Goal: Information Seeking & Learning: Learn about a topic

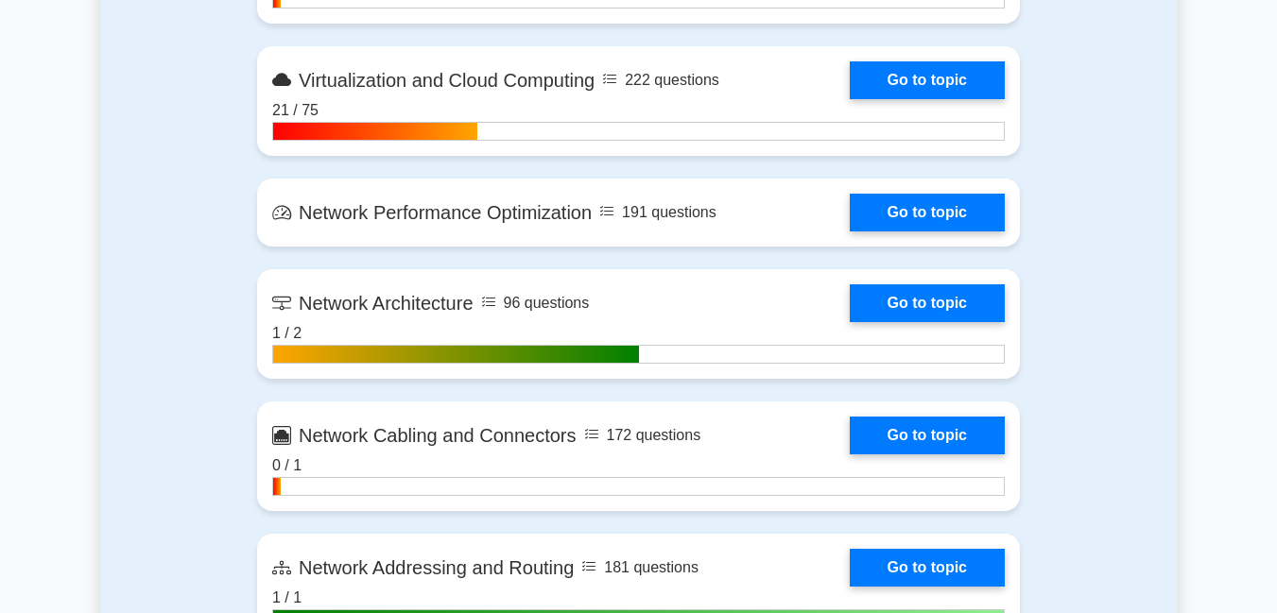
scroll to position [2230, 0]
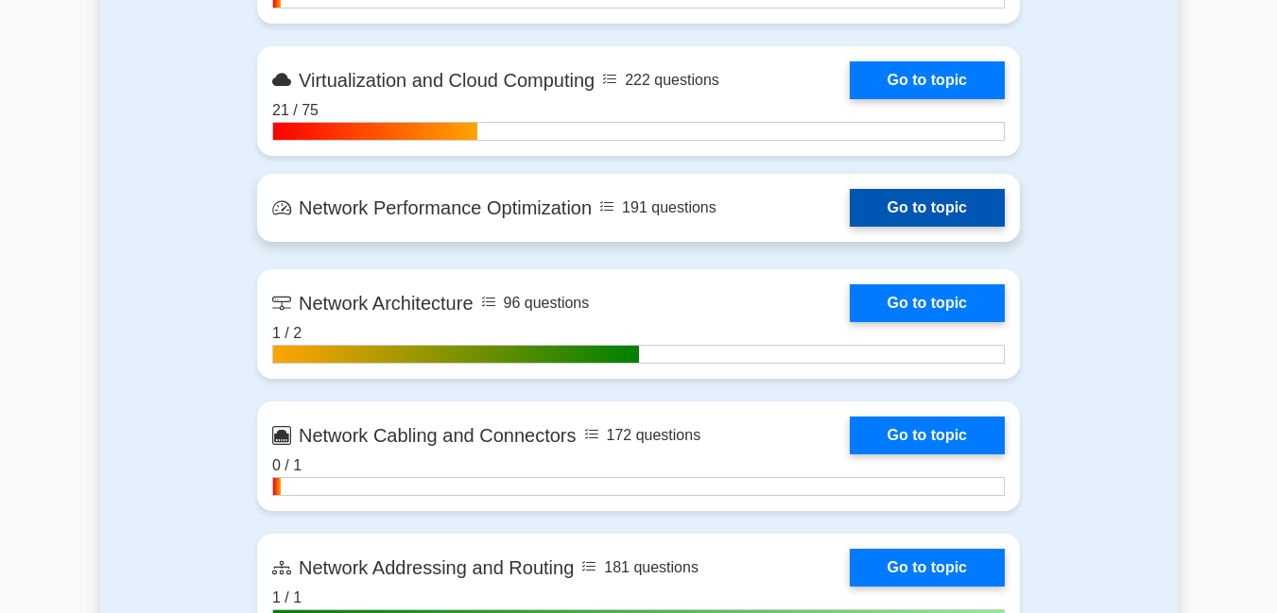
click at [911, 212] on link "Go to topic" at bounding box center [927, 208] width 155 height 38
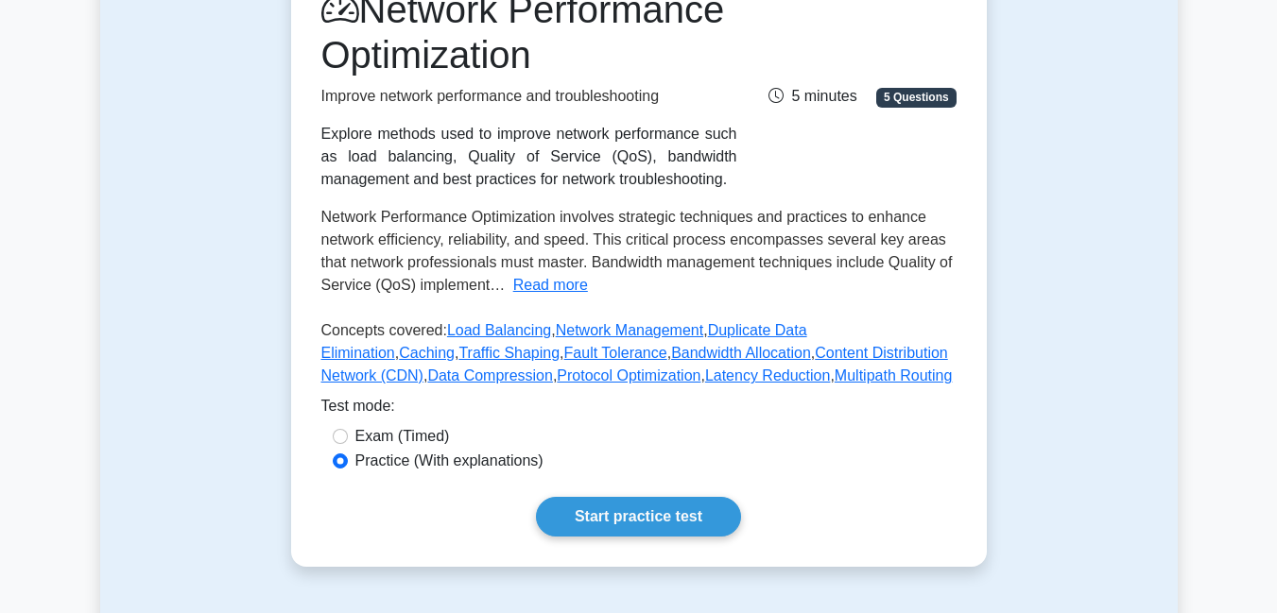
scroll to position [244, 0]
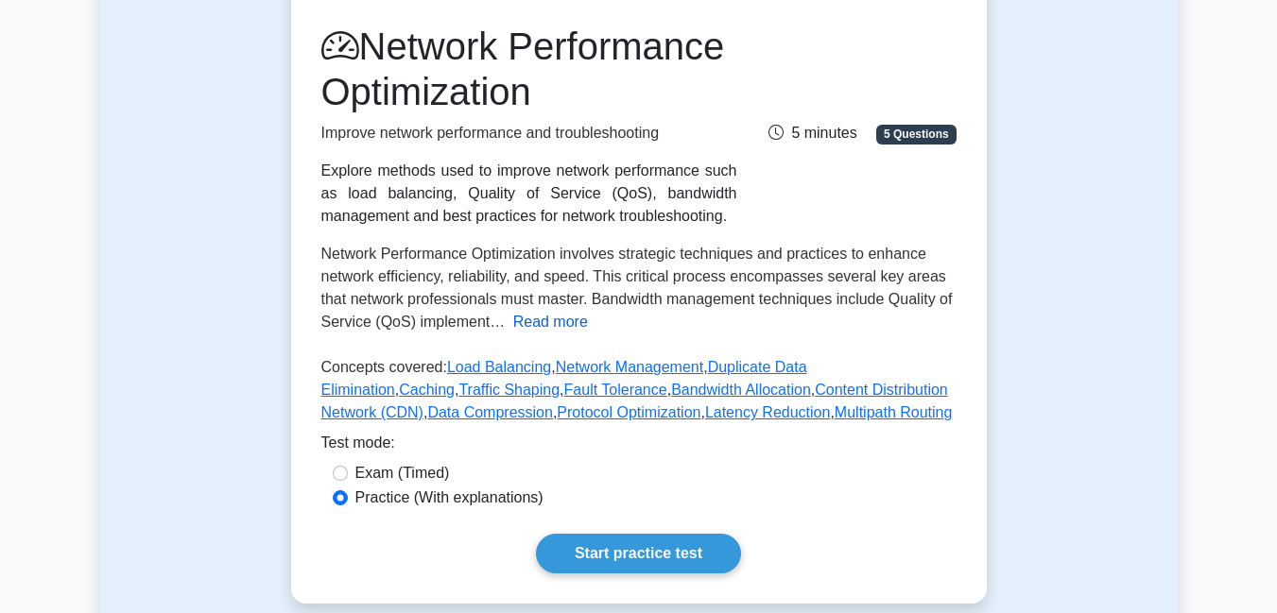
click at [525, 334] on button "Read more" at bounding box center [550, 322] width 75 height 23
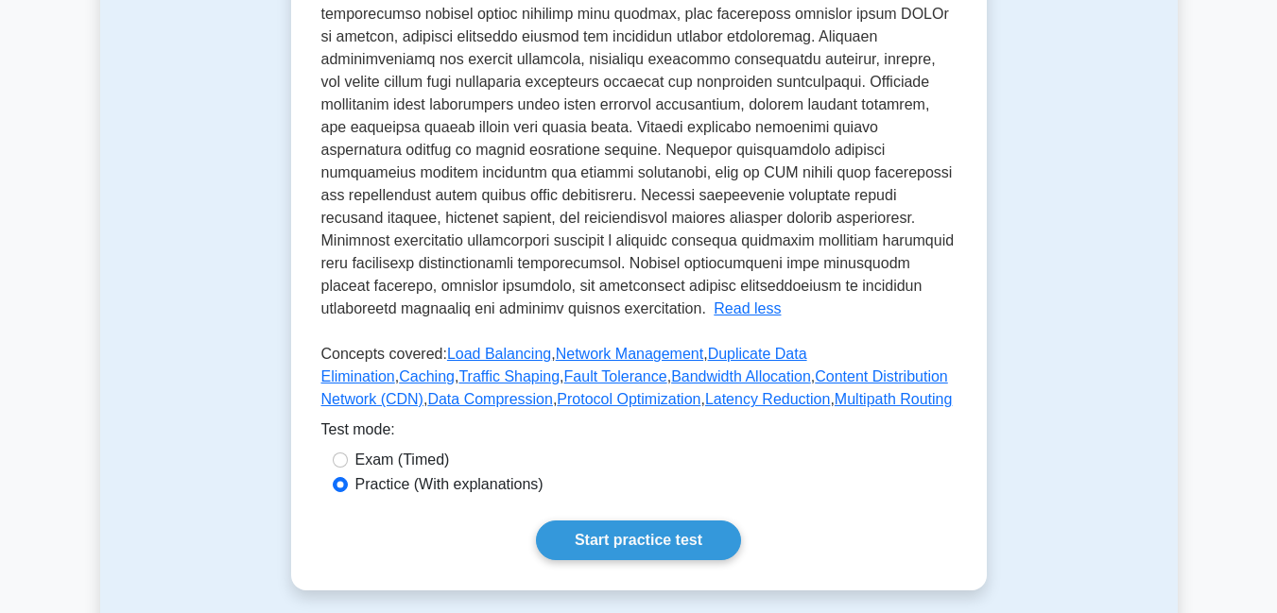
scroll to position [688, 0]
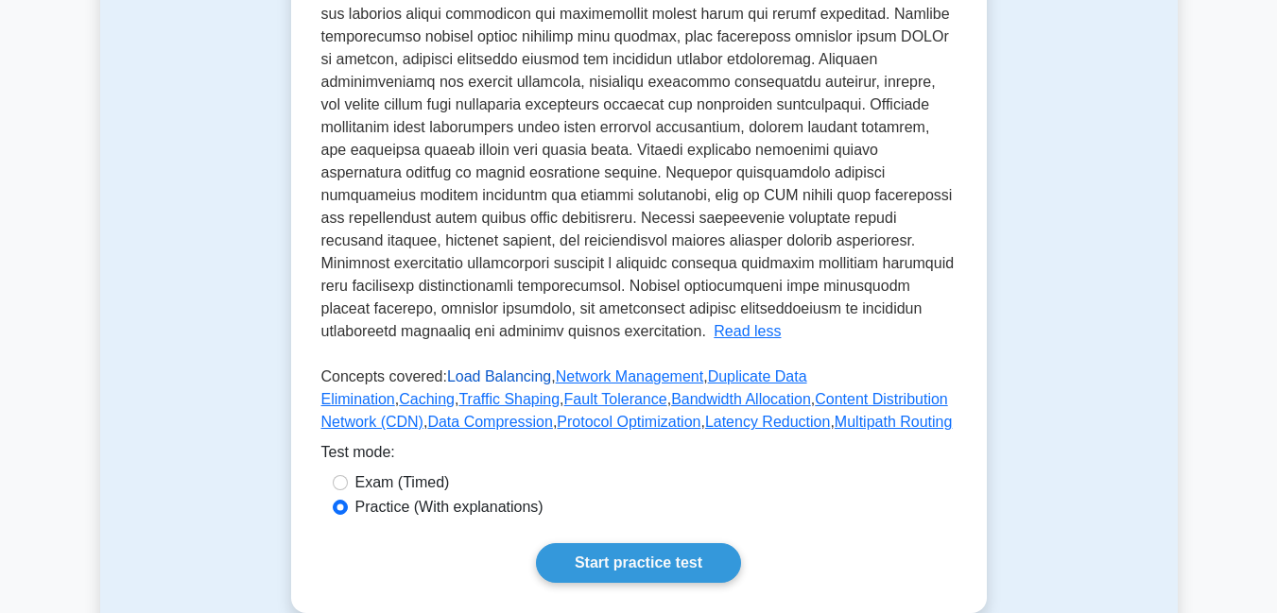
click at [507, 385] on link "Load Balancing" at bounding box center [499, 377] width 104 height 16
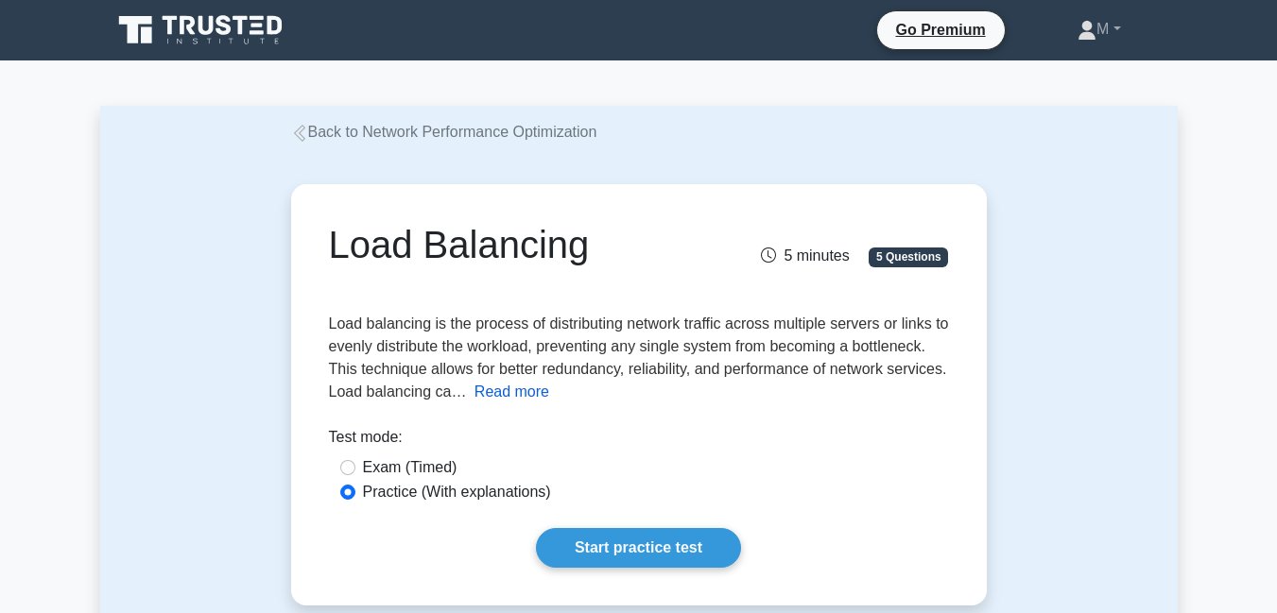
click at [506, 390] on button "Read more" at bounding box center [511, 392] width 75 height 23
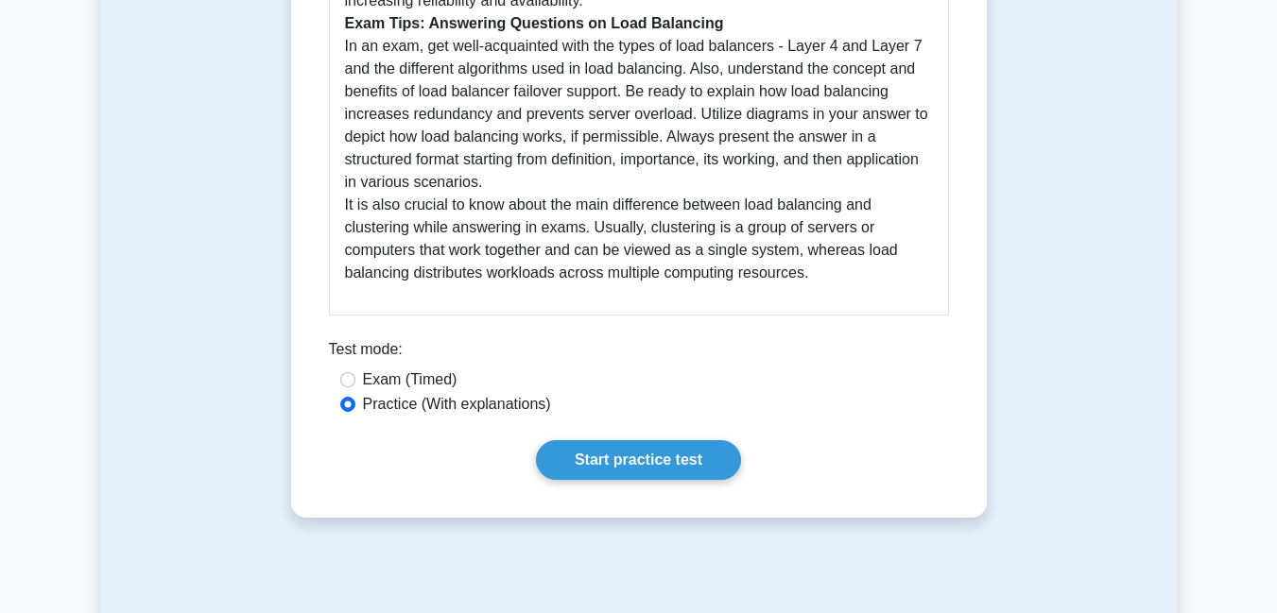
scroll to position [983, 0]
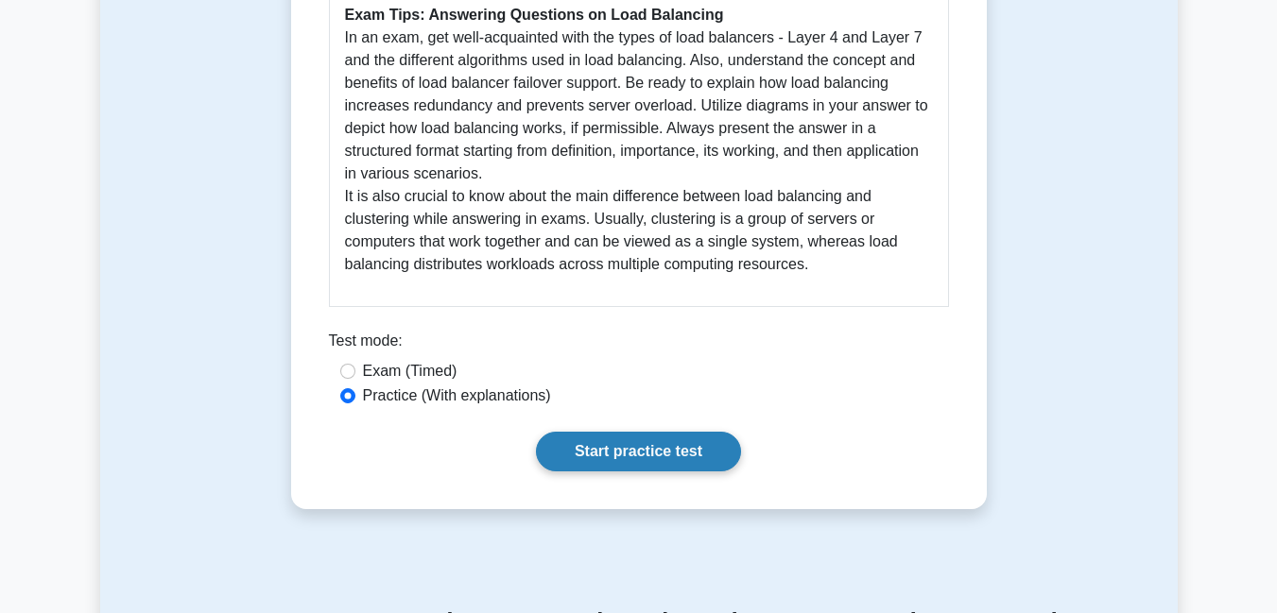
click at [651, 459] on link "Start practice test" at bounding box center [638, 452] width 205 height 40
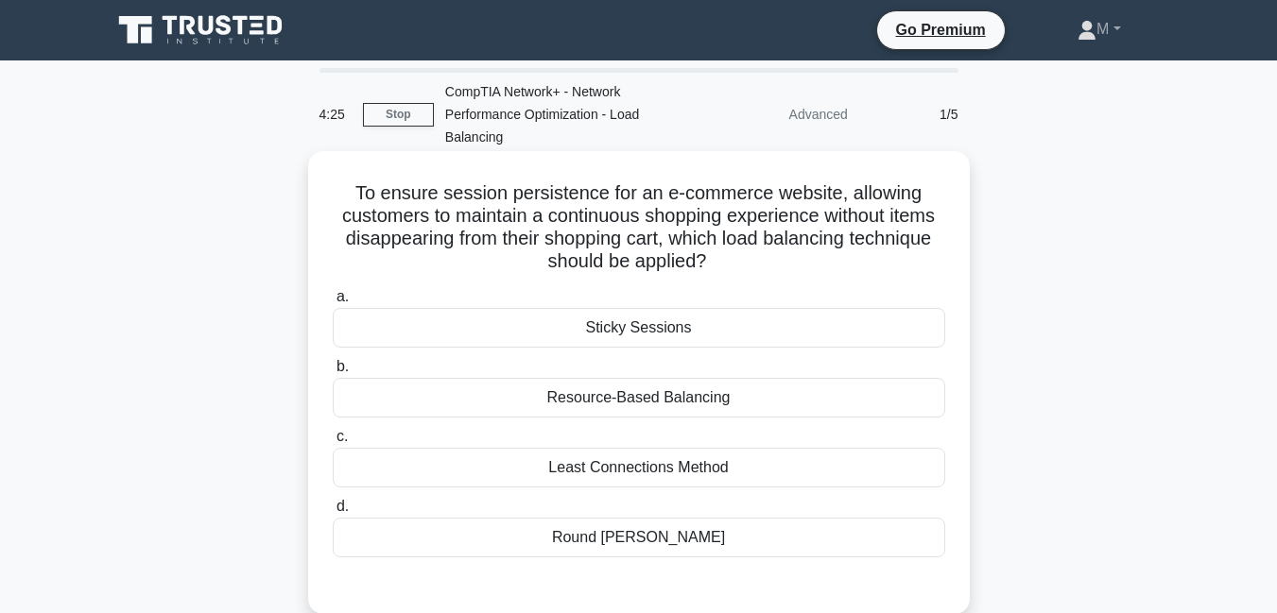
click at [651, 538] on div "Round Robin" at bounding box center [639, 538] width 612 height 40
click at [333, 513] on input "d. Round Robin" at bounding box center [333, 507] width 0 height 12
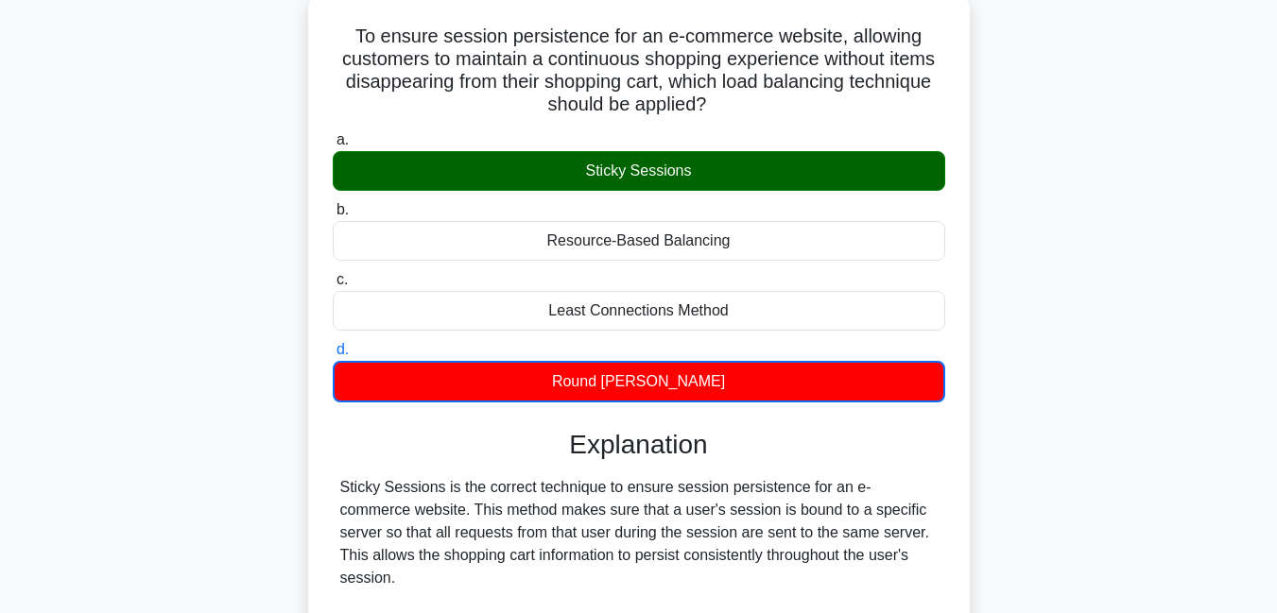
scroll to position [171, 0]
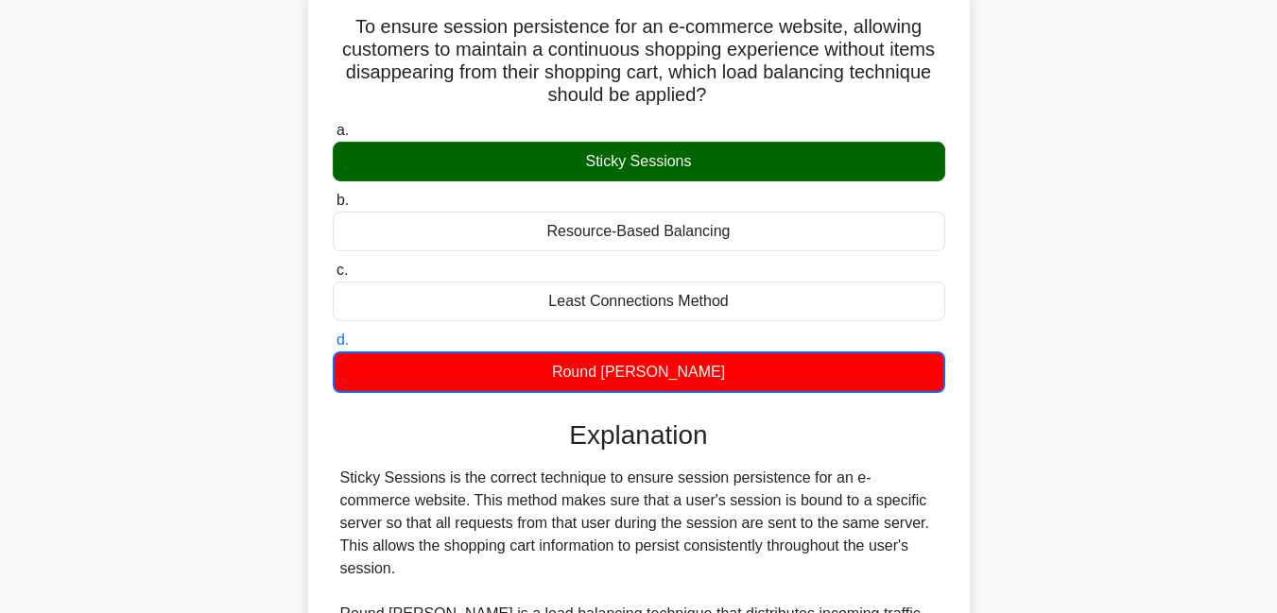
click at [333, 125] on input "a. Sticky Sessions" at bounding box center [333, 131] width 0 height 12
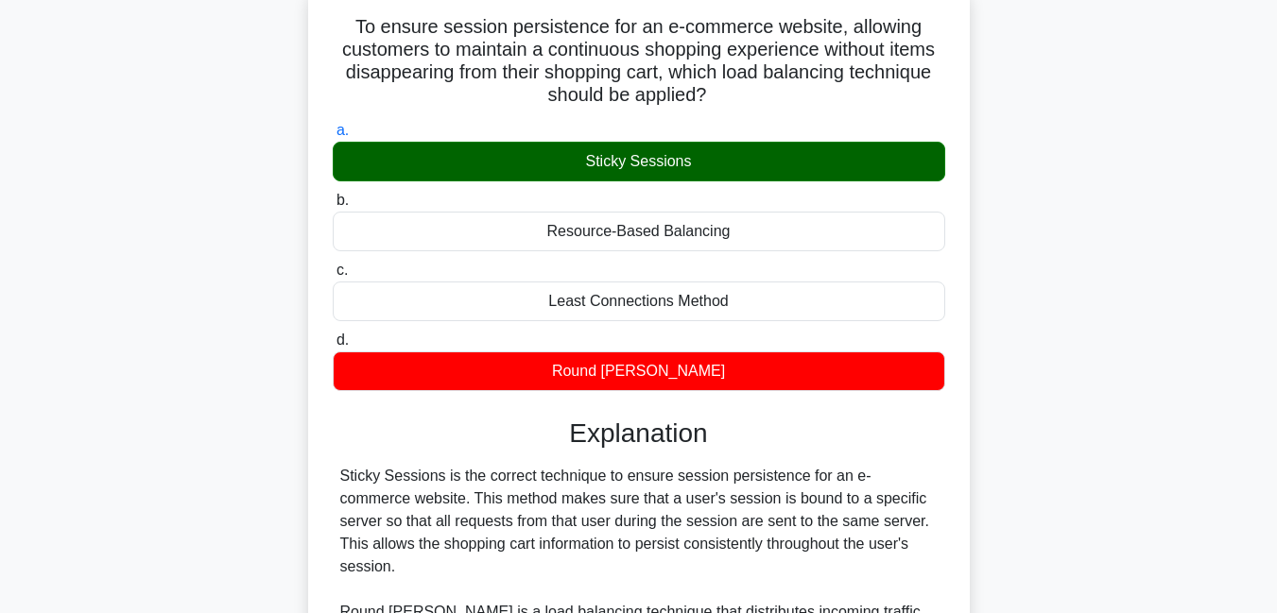
click at [333, 195] on input "b. Resource-Based Balancing" at bounding box center [333, 201] width 0 height 12
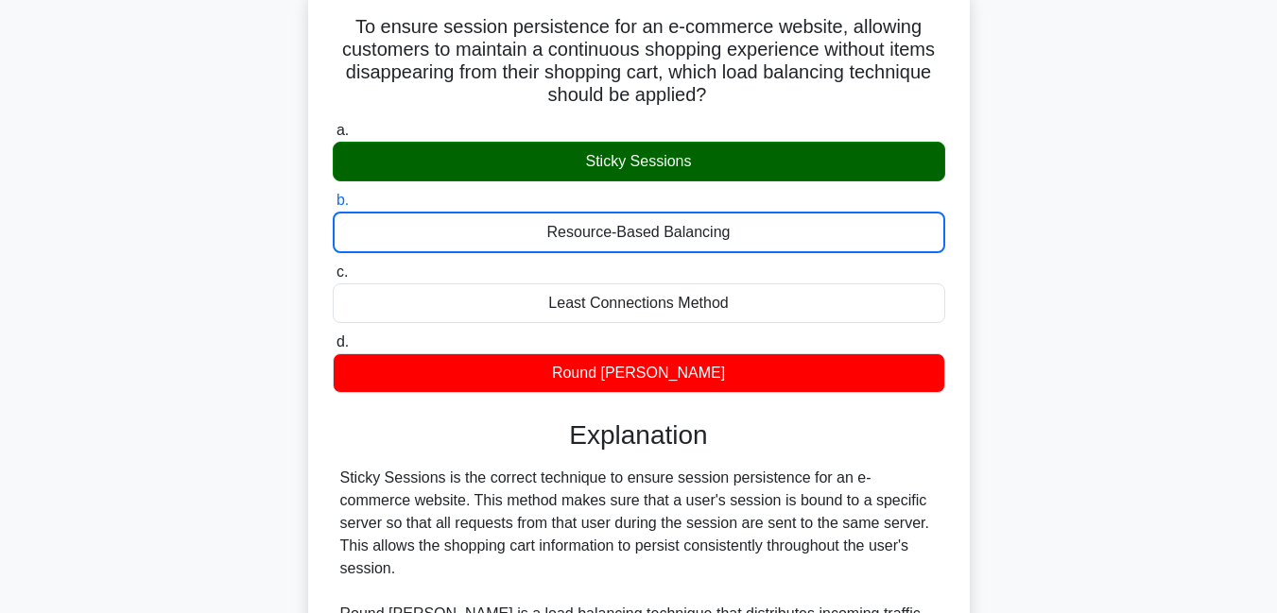
click at [333, 267] on input "c. Least Connections Method" at bounding box center [333, 273] width 0 height 12
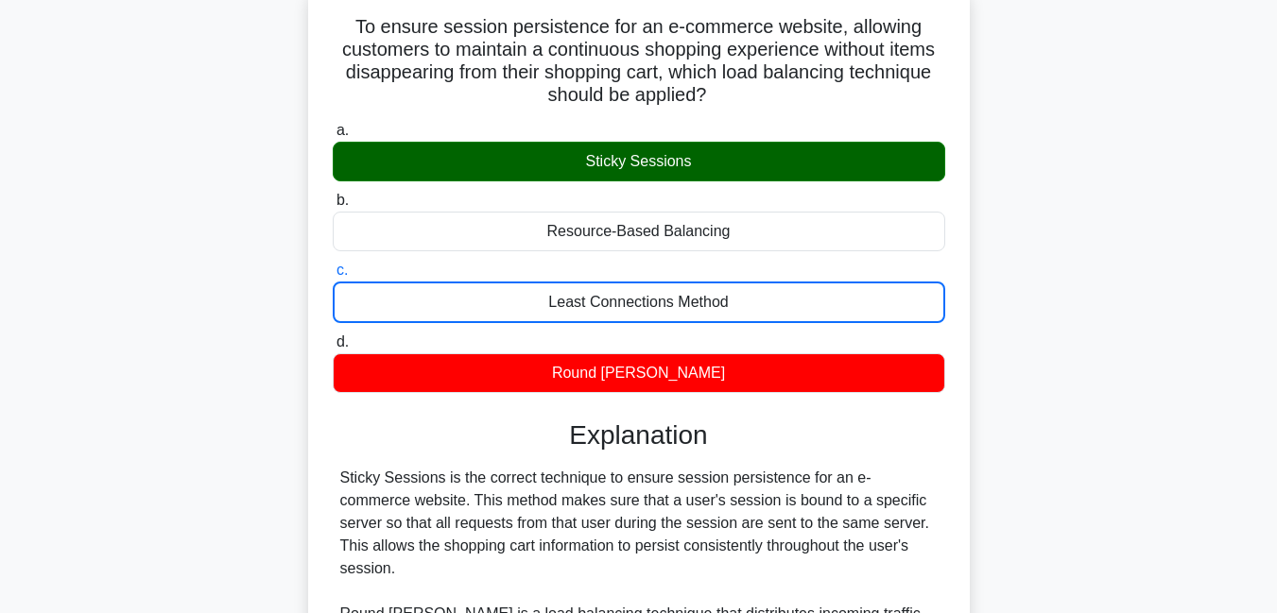
click at [333, 336] on input "d. Round Robin" at bounding box center [333, 342] width 0 height 12
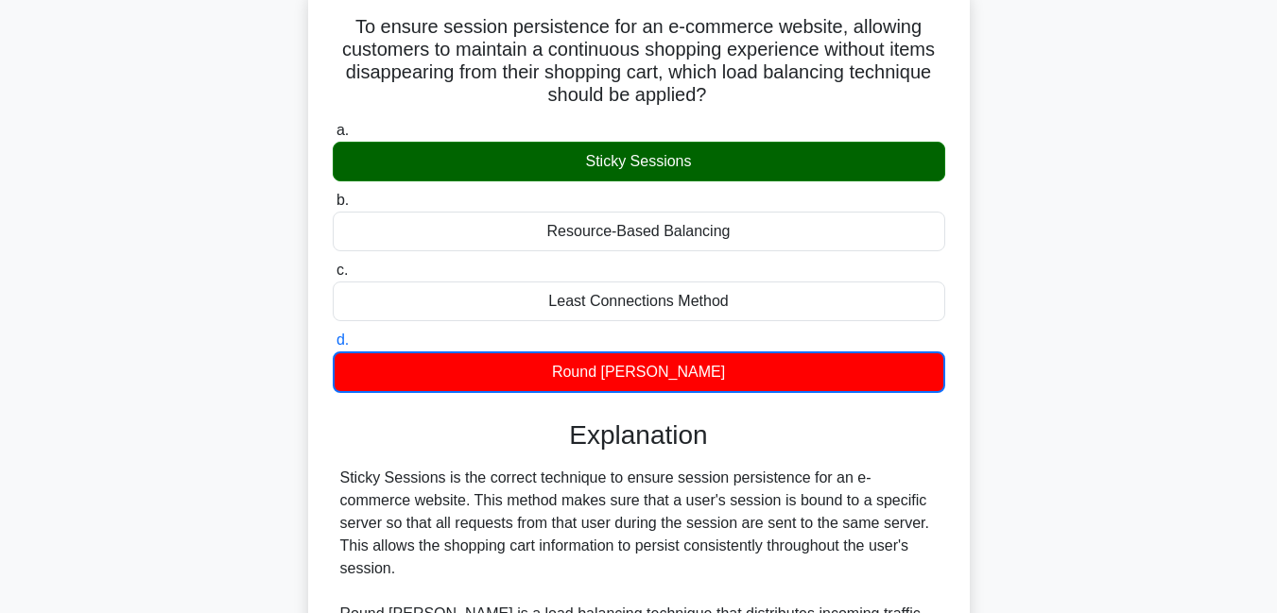
click at [333, 125] on input "a. Sticky Sessions" at bounding box center [333, 131] width 0 height 12
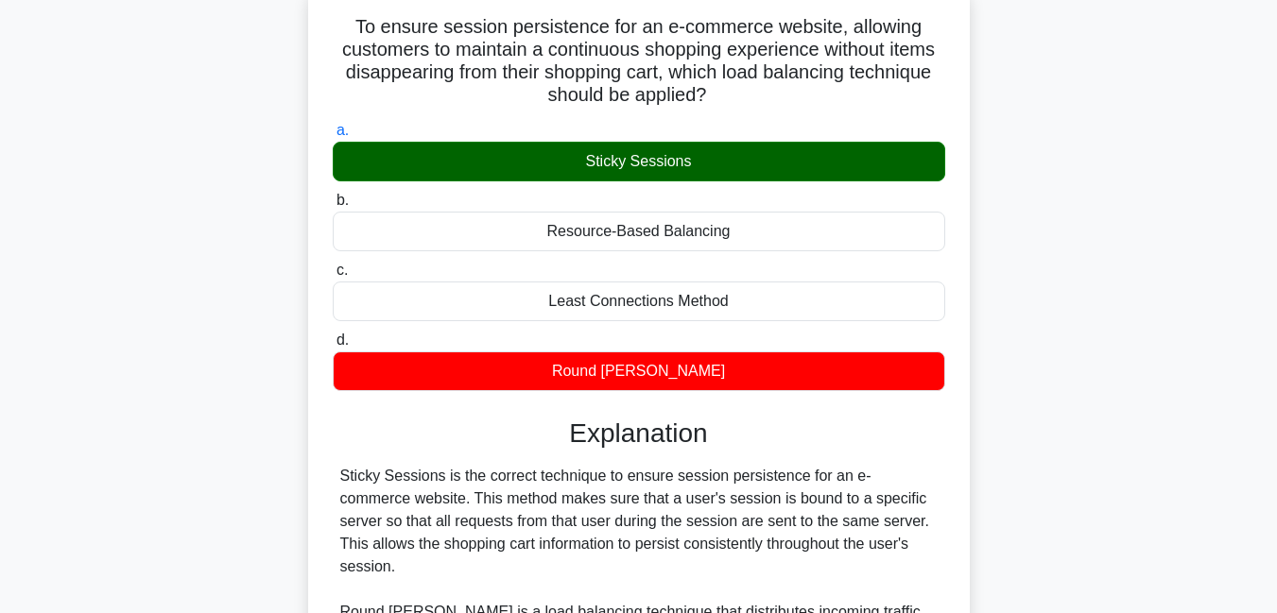
click at [333, 195] on input "b. Resource-Based Balancing" at bounding box center [333, 201] width 0 height 12
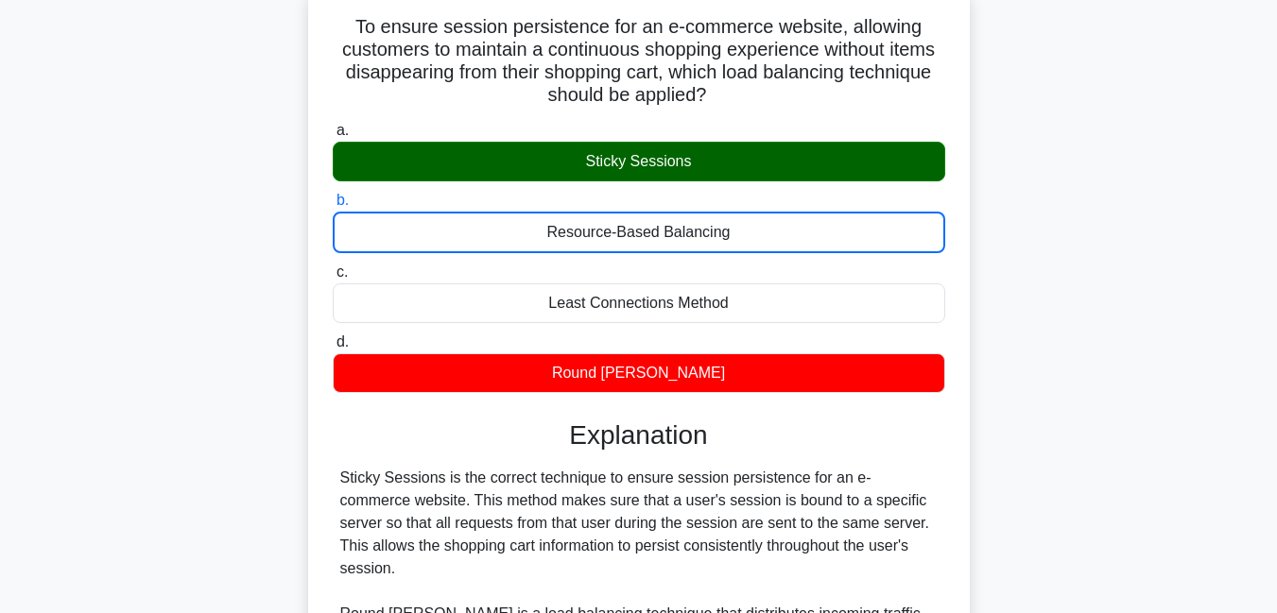
click at [333, 267] on input "c. Least Connections Method" at bounding box center [333, 273] width 0 height 12
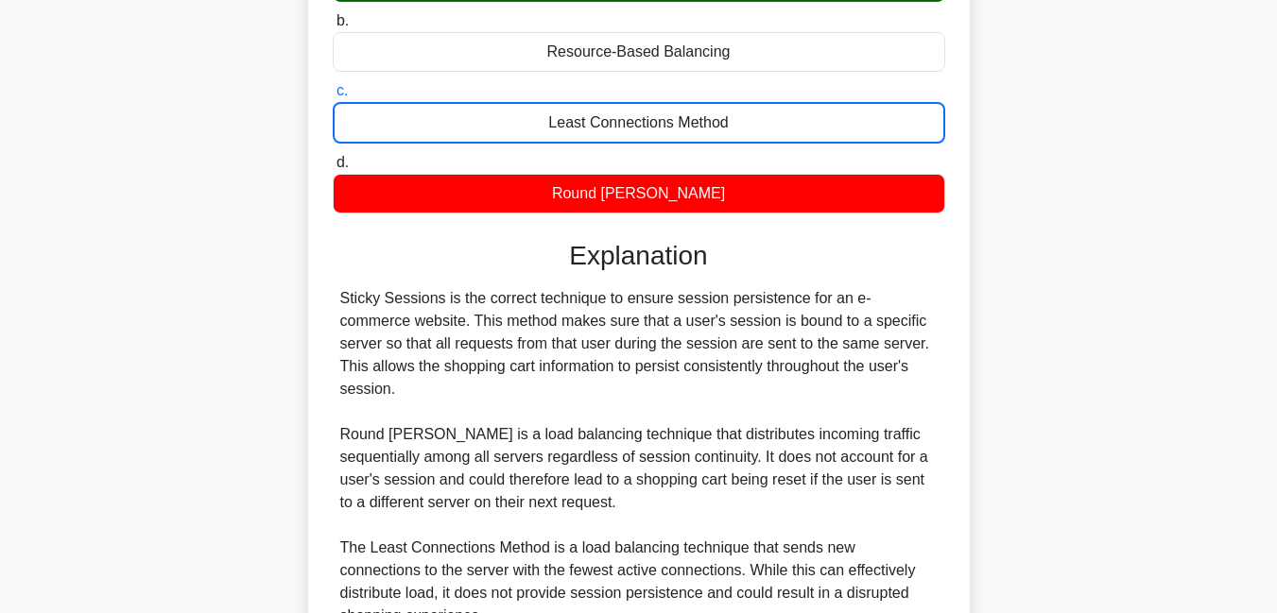
scroll to position [349, 0]
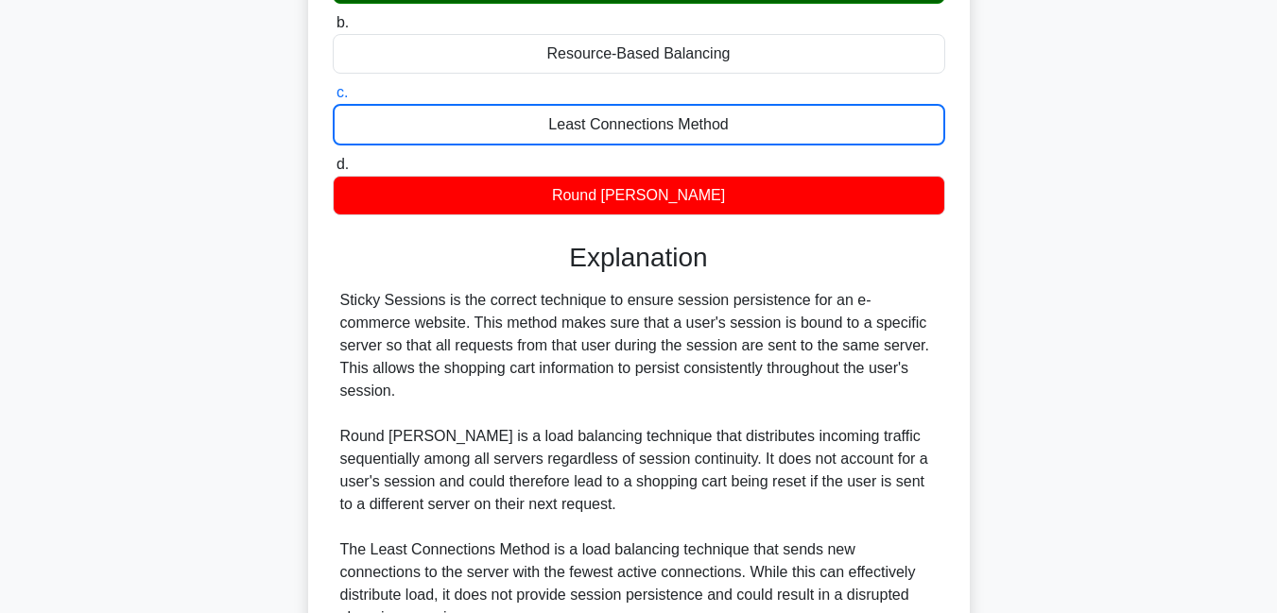
click at [333, 159] on input "d. Round Robin" at bounding box center [333, 165] width 0 height 12
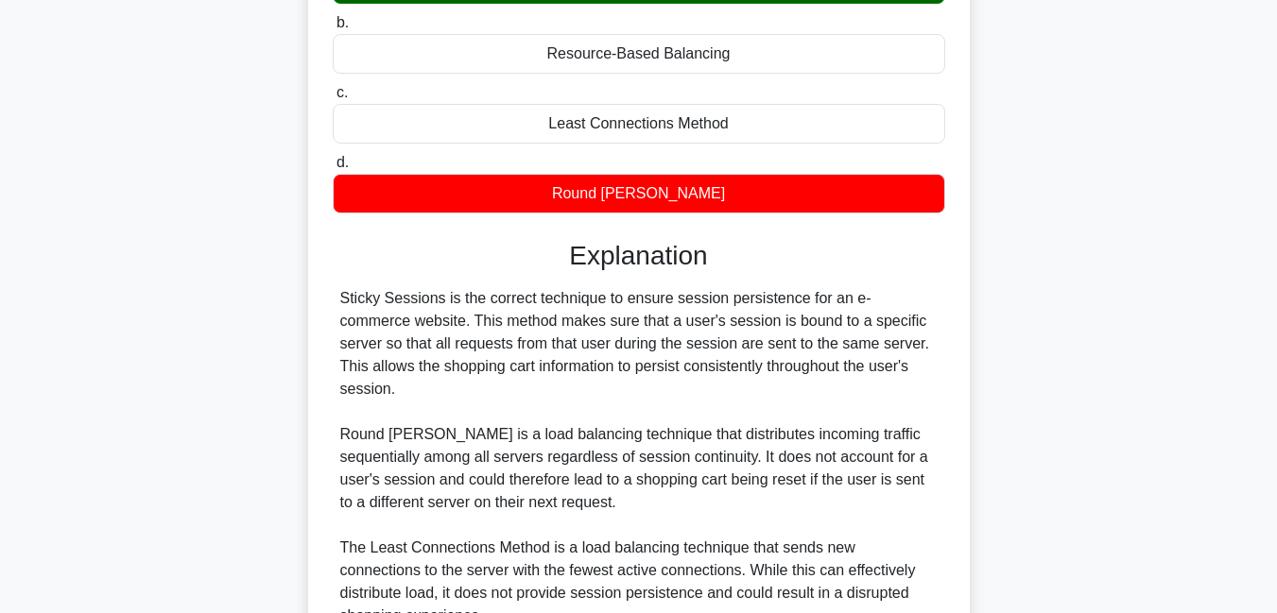
scroll to position [10, 0]
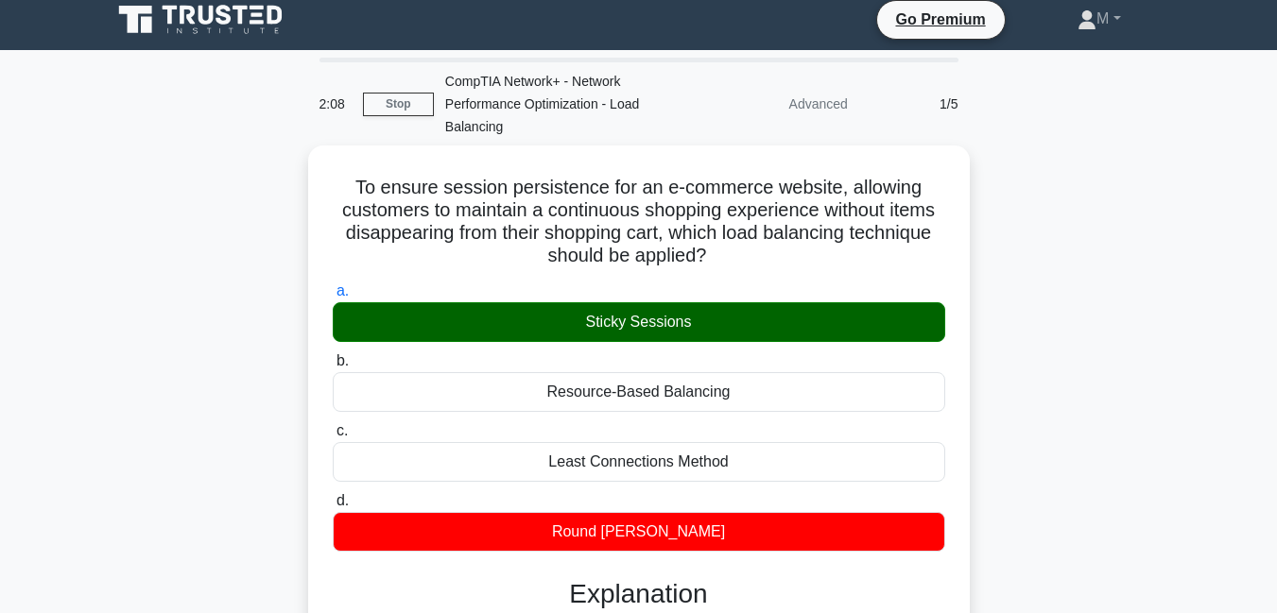
click at [333, 355] on input "b. Resource-Based Balancing" at bounding box center [333, 361] width 0 height 12
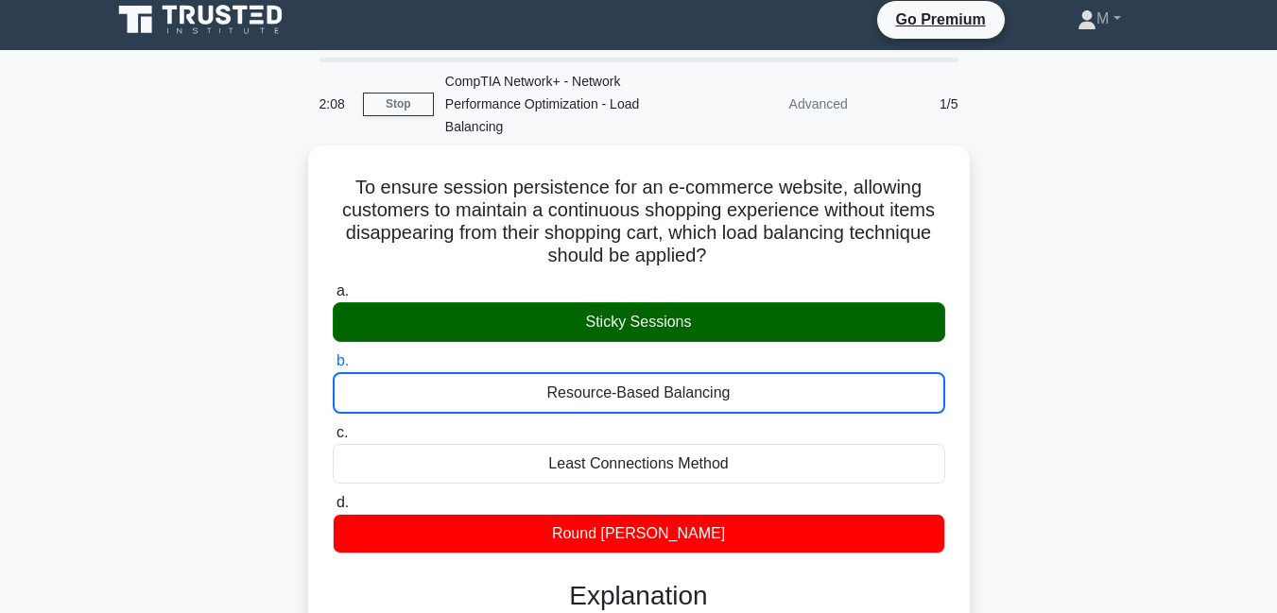
scroll to position [0, 0]
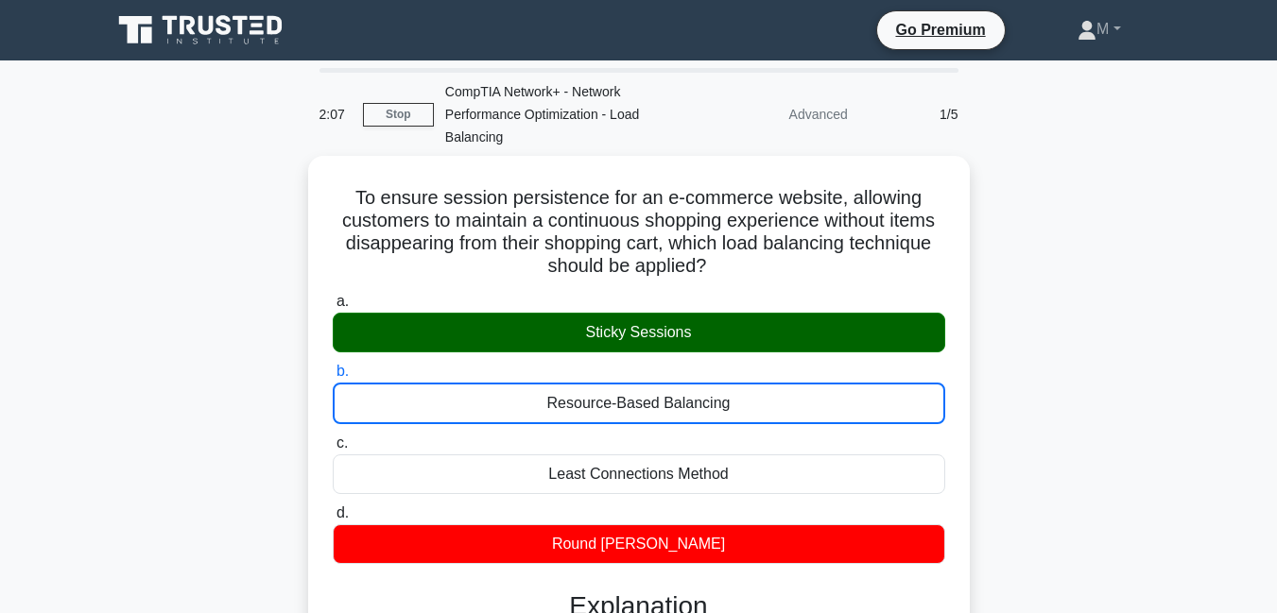
click at [333, 438] on input "c. Least Connections Method" at bounding box center [333, 444] width 0 height 12
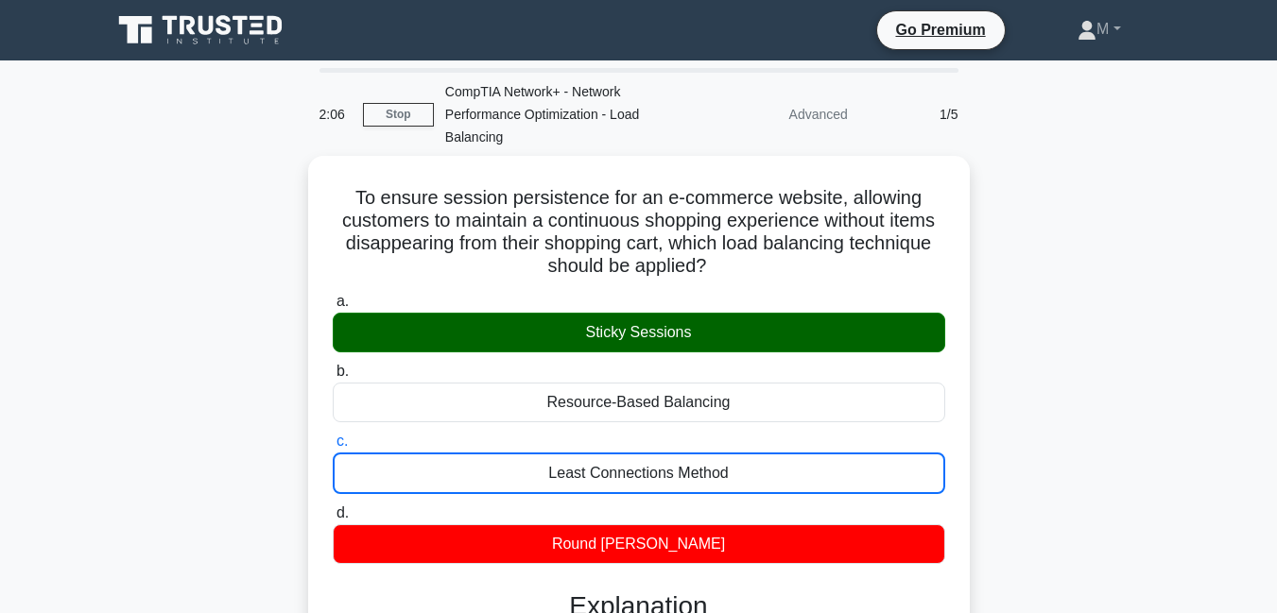
click at [333, 507] on input "d. Round Robin" at bounding box center [333, 513] width 0 height 12
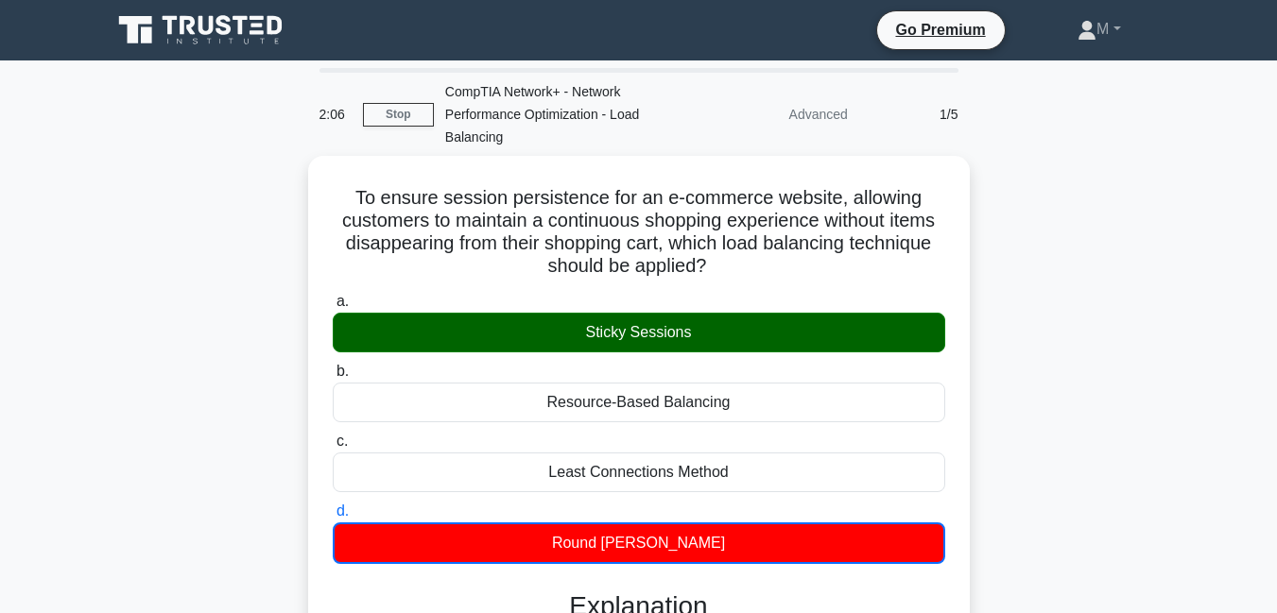
click at [333, 296] on input "a. Sticky Sessions" at bounding box center [333, 302] width 0 height 12
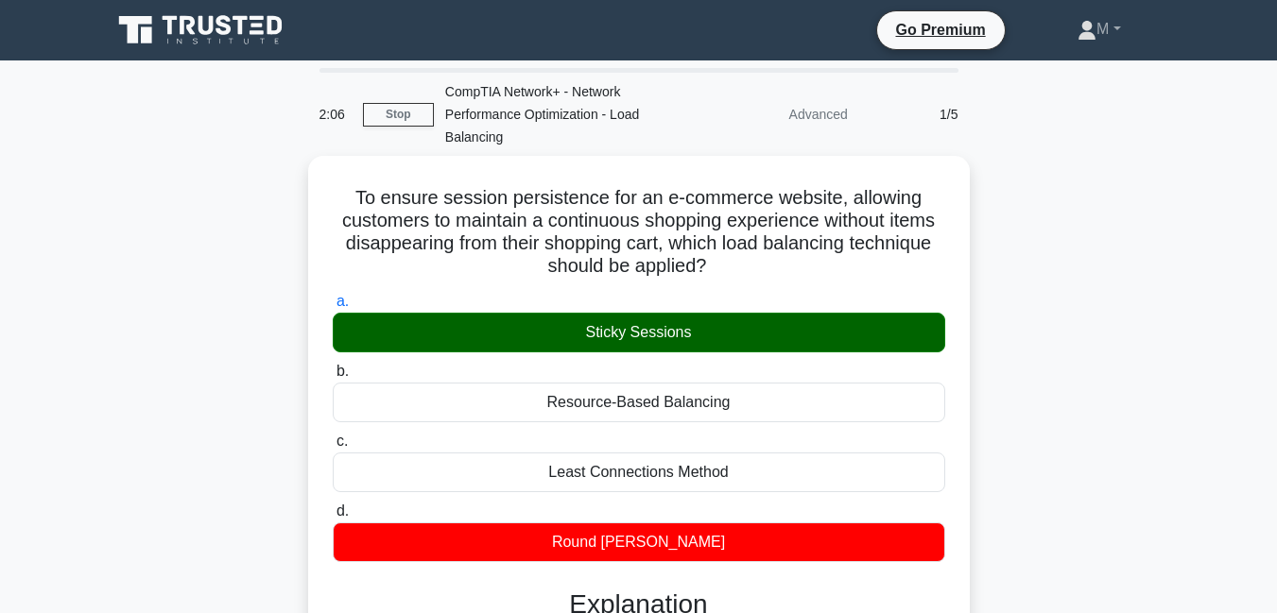
click at [333, 366] on input "b. Resource-Based Balancing" at bounding box center [333, 372] width 0 height 12
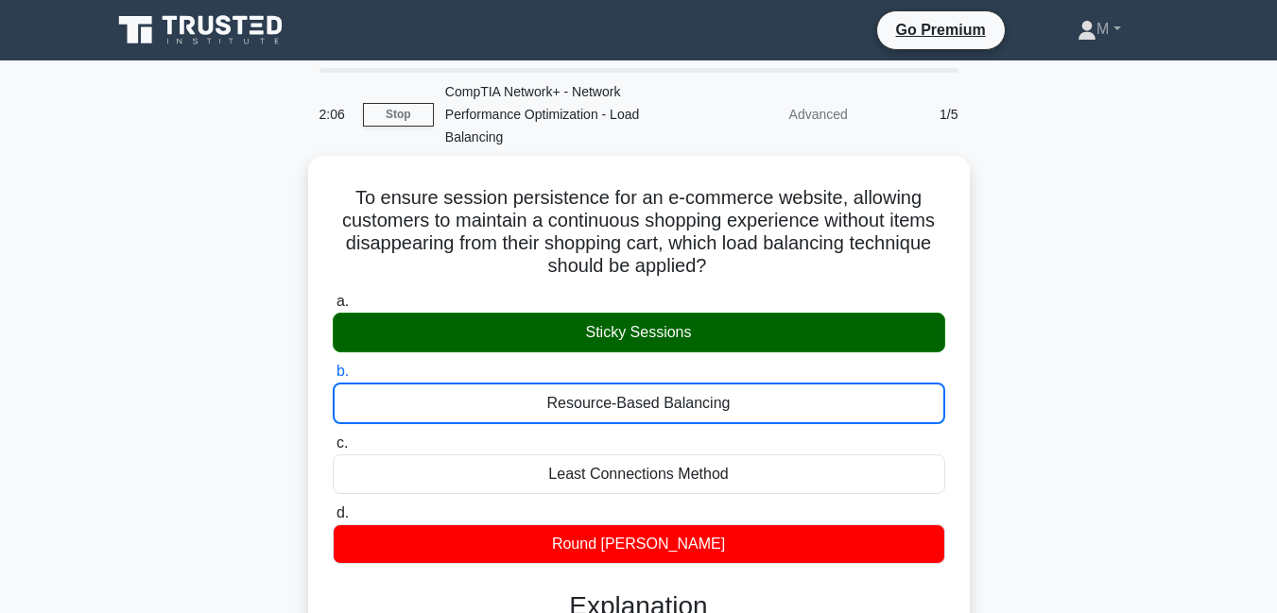
click at [333, 438] on input "c. Least Connections Method" at bounding box center [333, 444] width 0 height 12
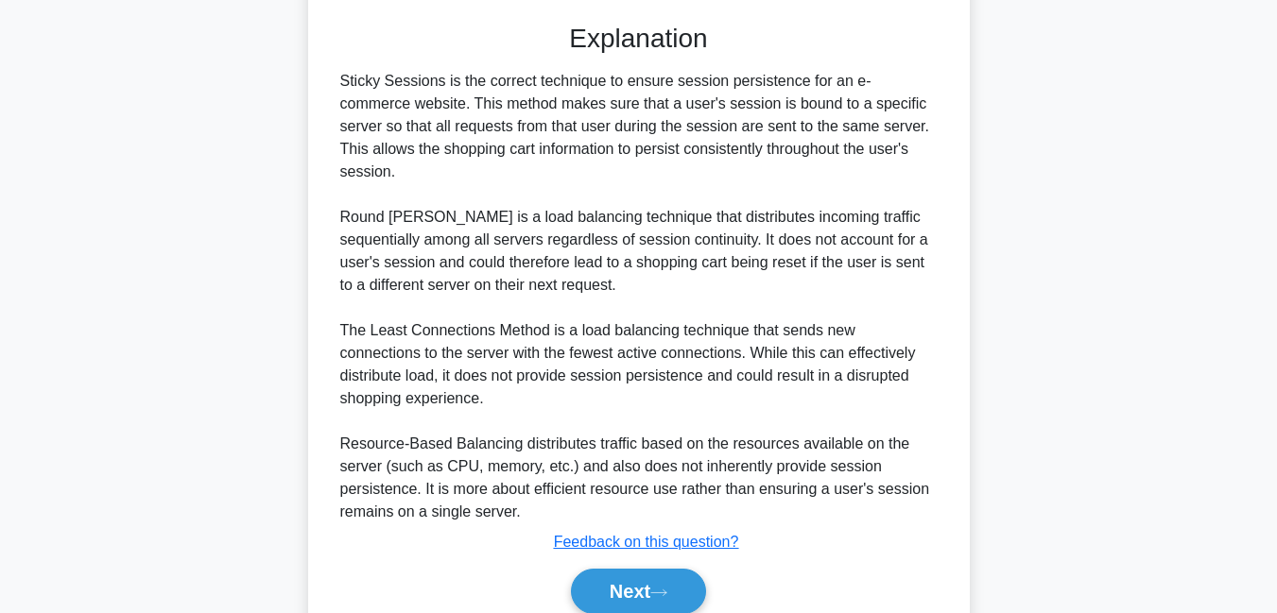
scroll to position [623, 0]
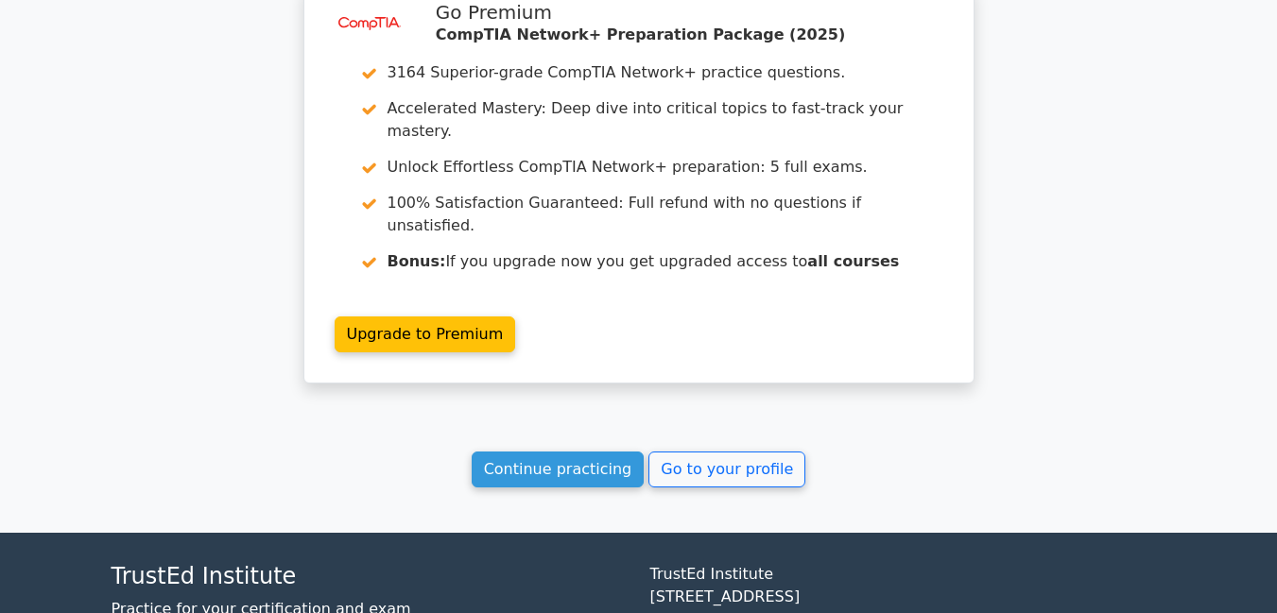
scroll to position [1560, 0]
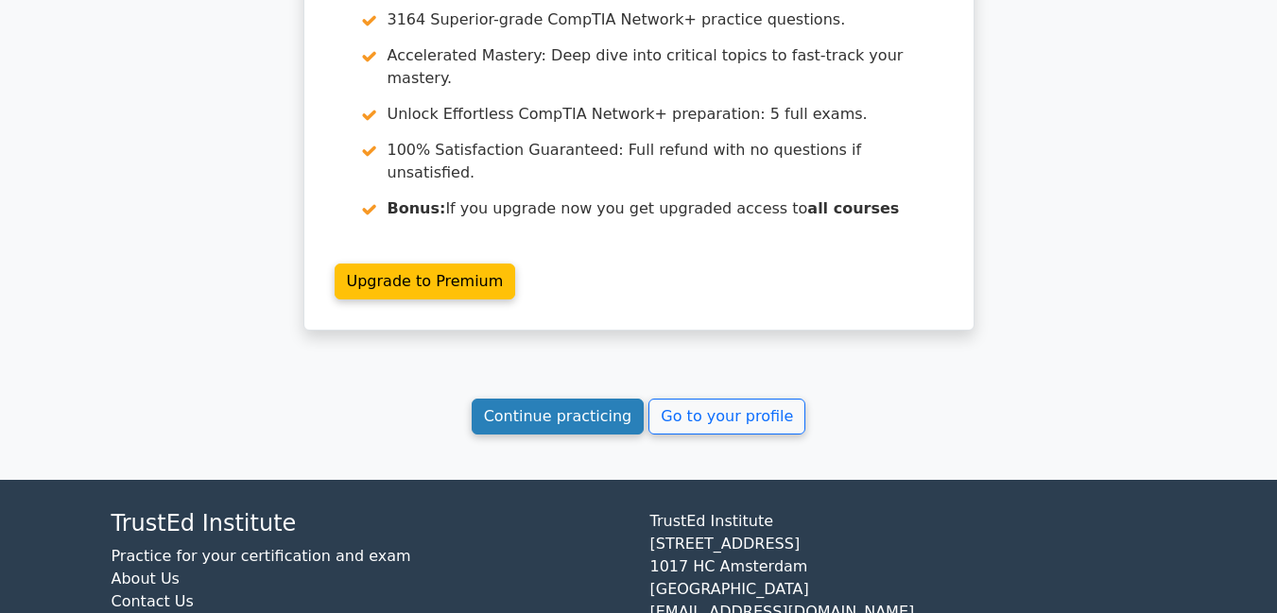
click at [541, 399] on link "Continue practicing" at bounding box center [558, 417] width 173 height 36
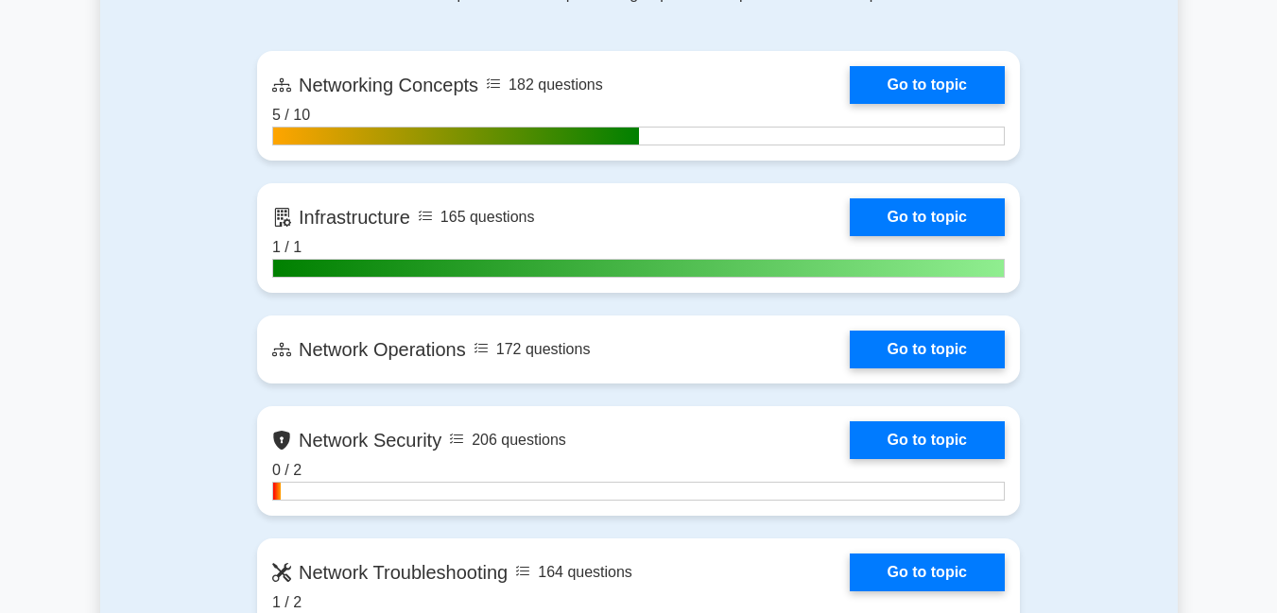
scroll to position [1208, 0]
